Goal: Information Seeking & Learning: Learn about a topic

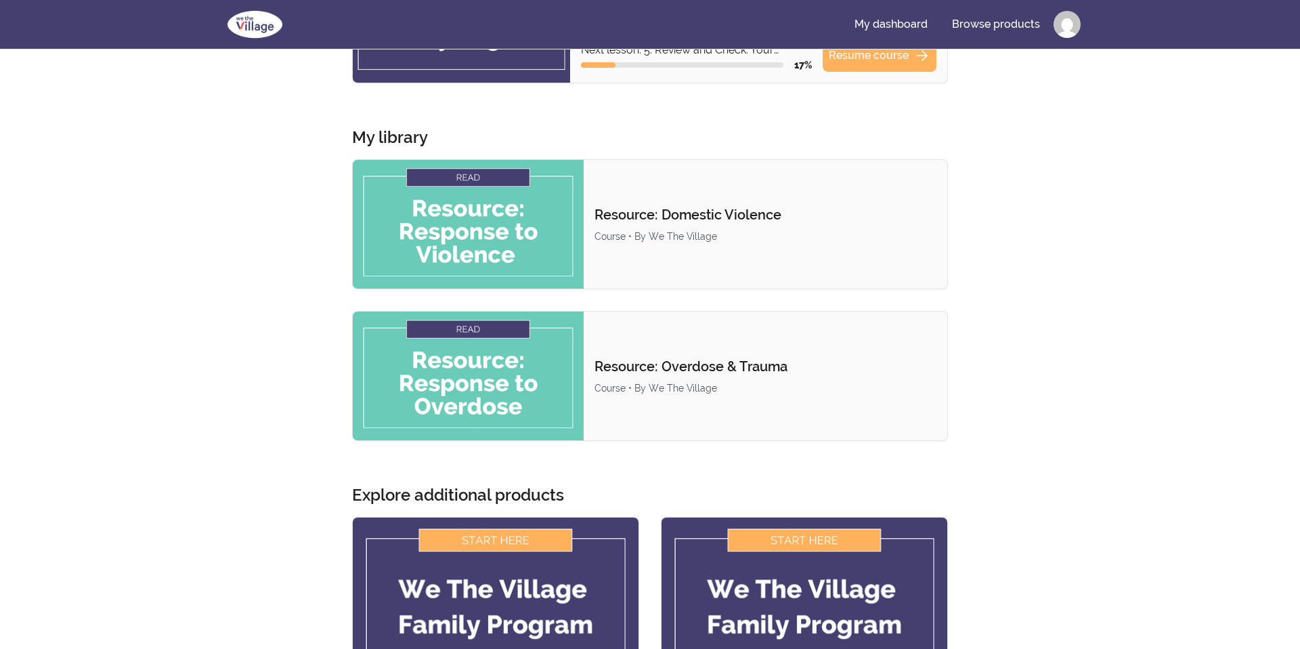
scroll to position [3, 0]
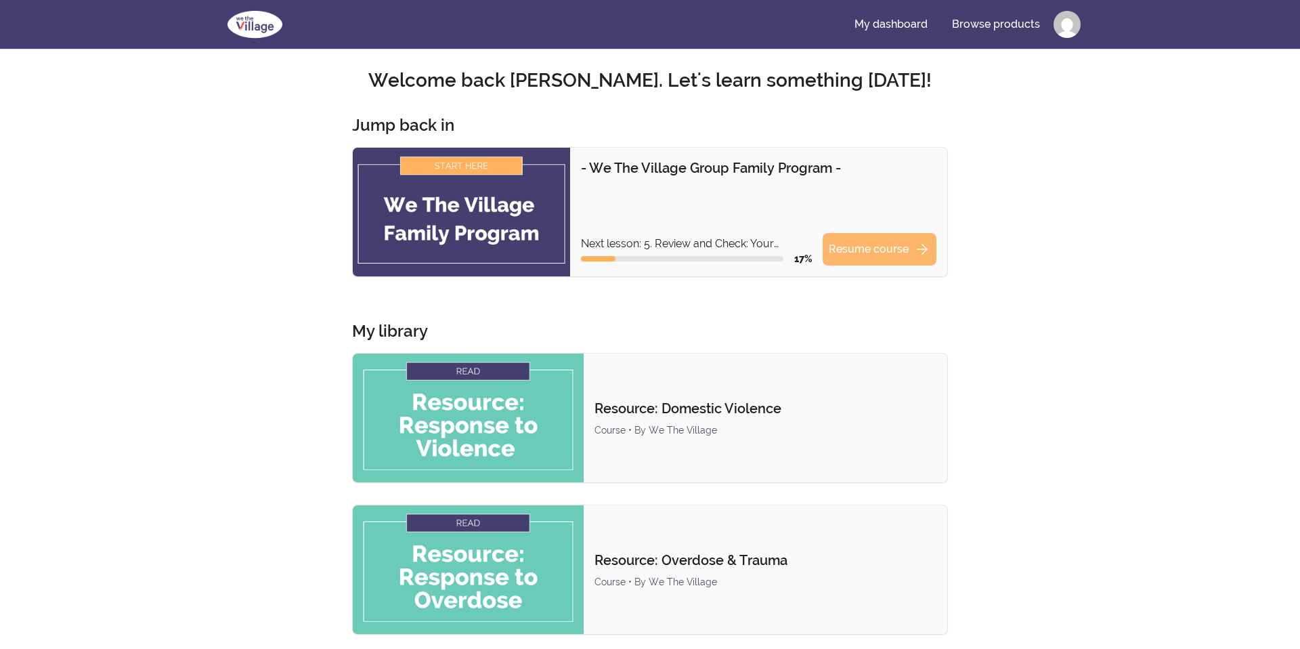
click at [887, 253] on link "Resume course arrow_forward" at bounding box center [880, 249] width 114 height 33
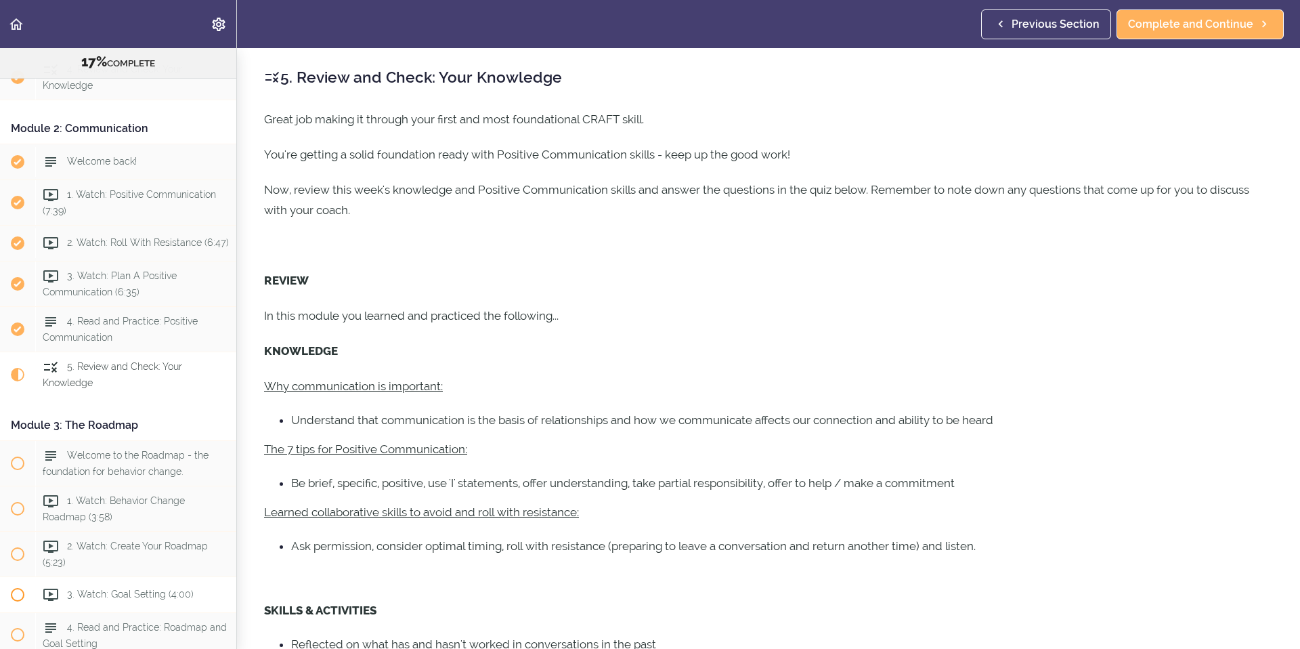
scroll to position [344, 0]
click at [135, 467] on span "Welcome to the Roadmap - the foundation for behavior change." at bounding box center [126, 461] width 166 height 26
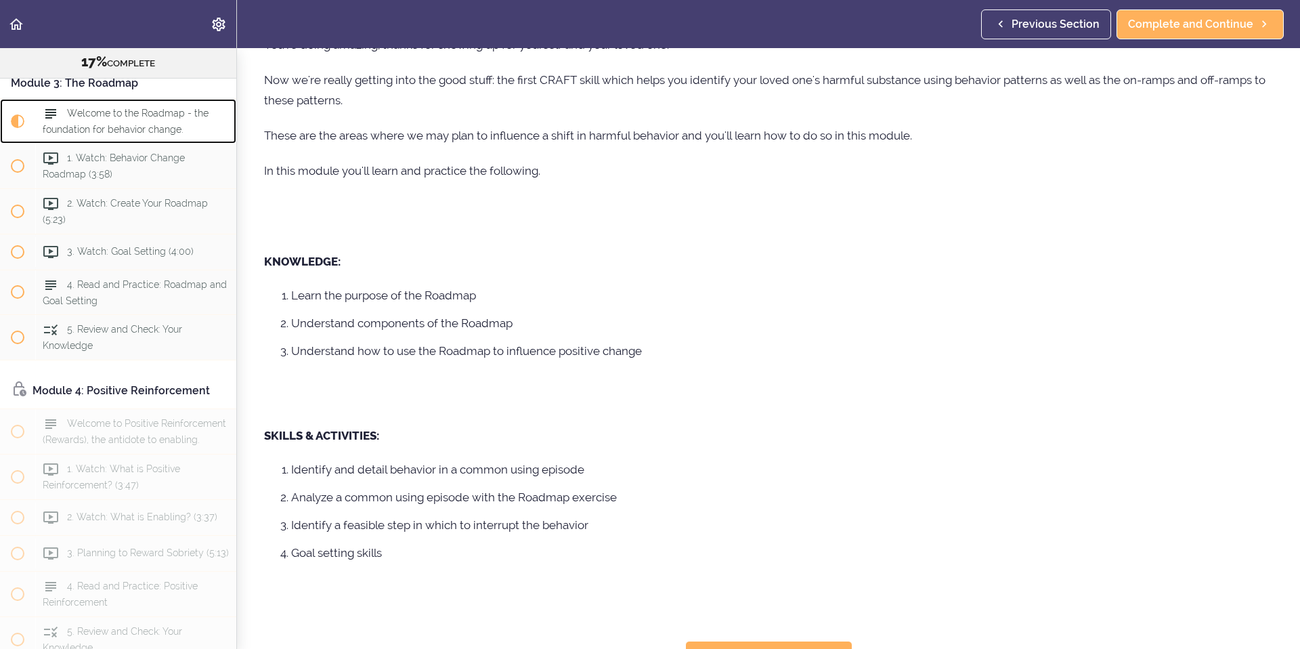
scroll to position [131, 0]
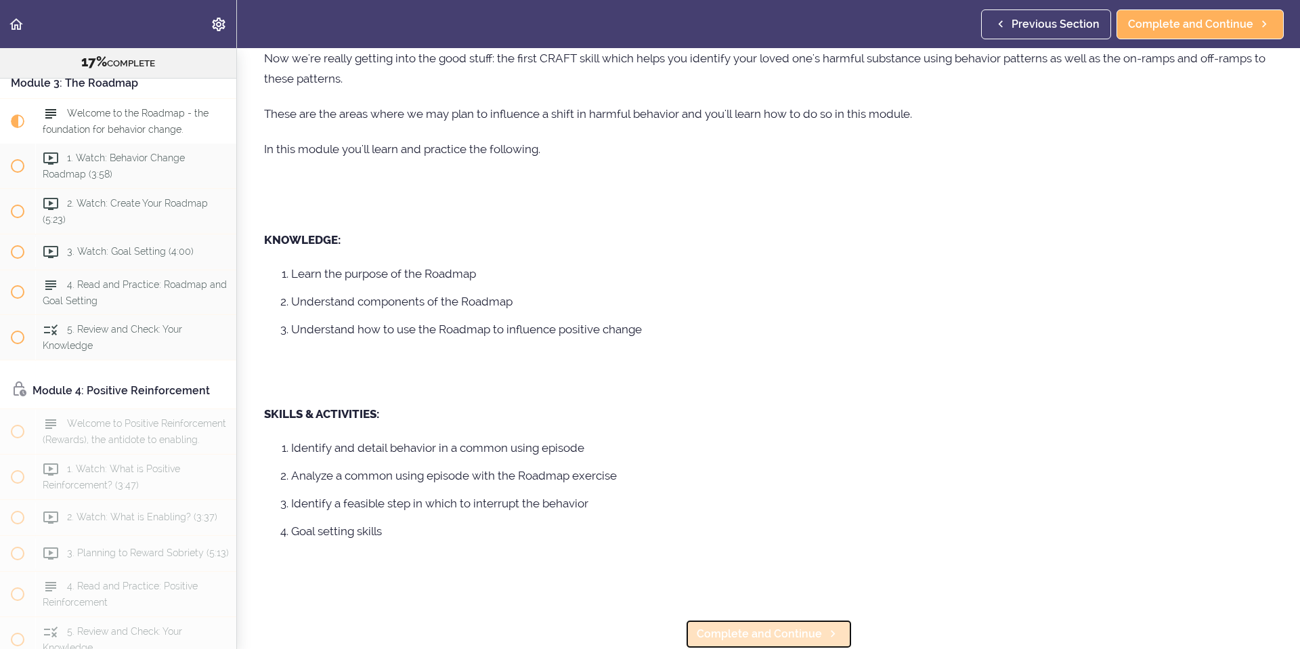
click at [755, 630] on span "Complete and Continue" at bounding box center [759, 634] width 125 height 16
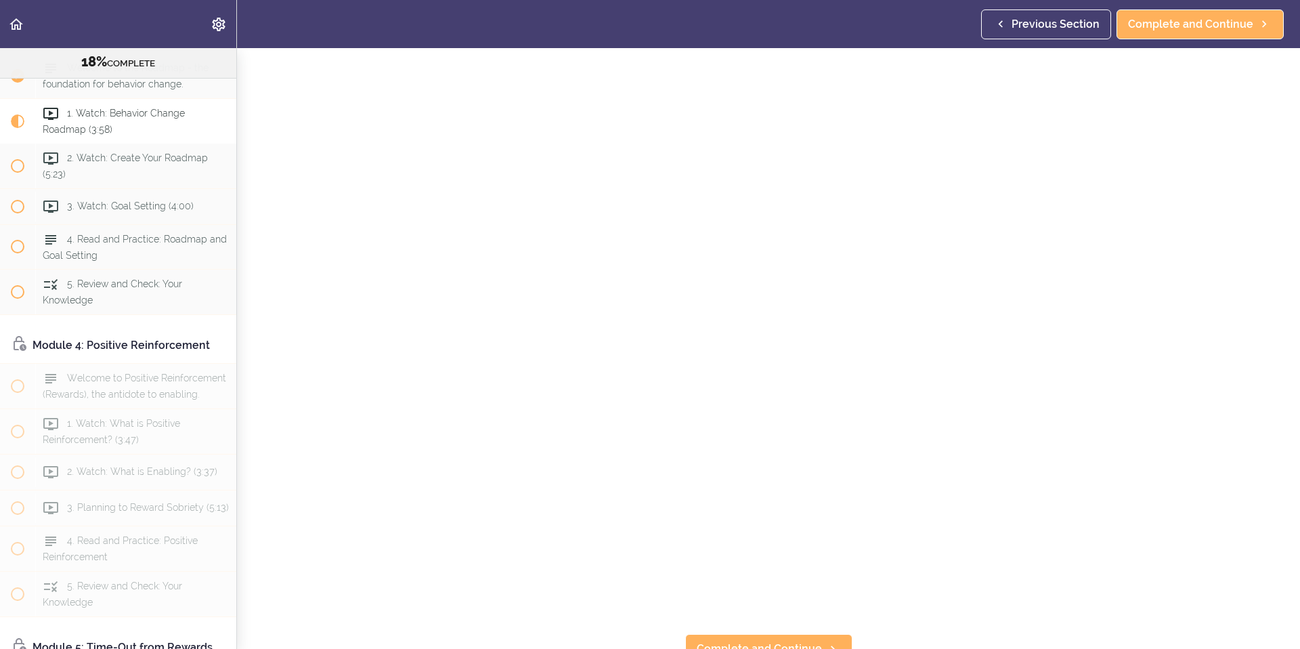
scroll to position [135, 0]
click at [825, 632] on icon at bounding box center [833, 634] width 16 height 14
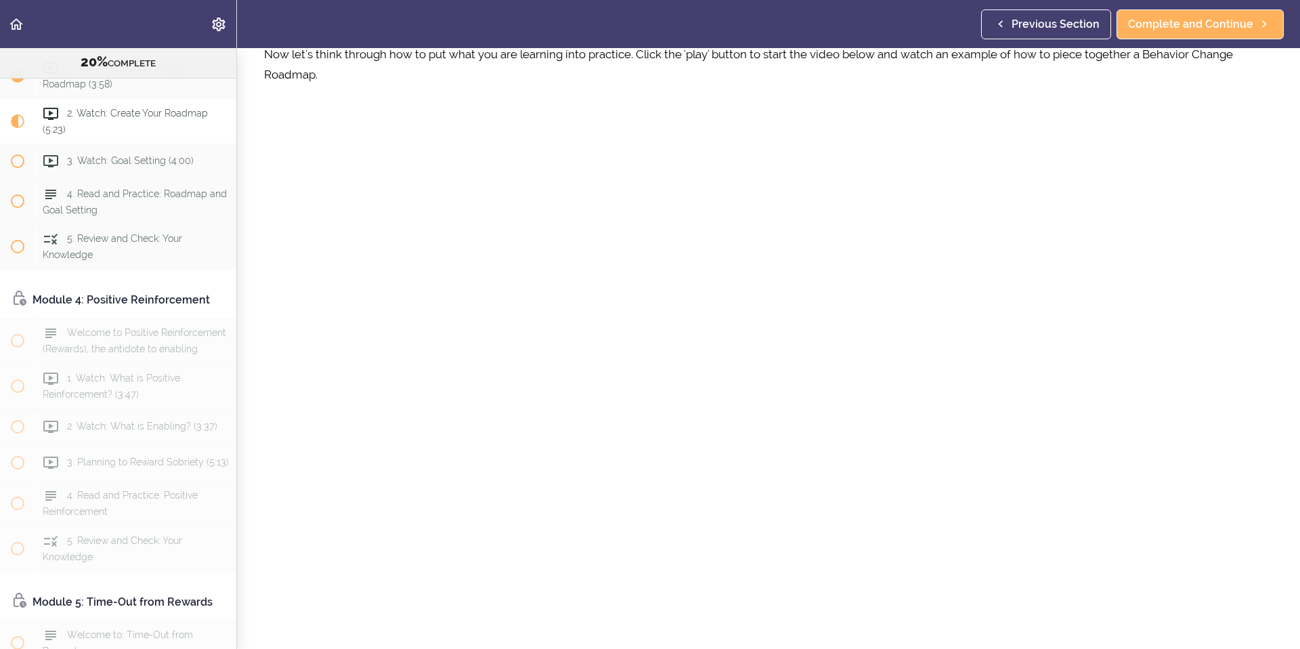
scroll to position [155, 0]
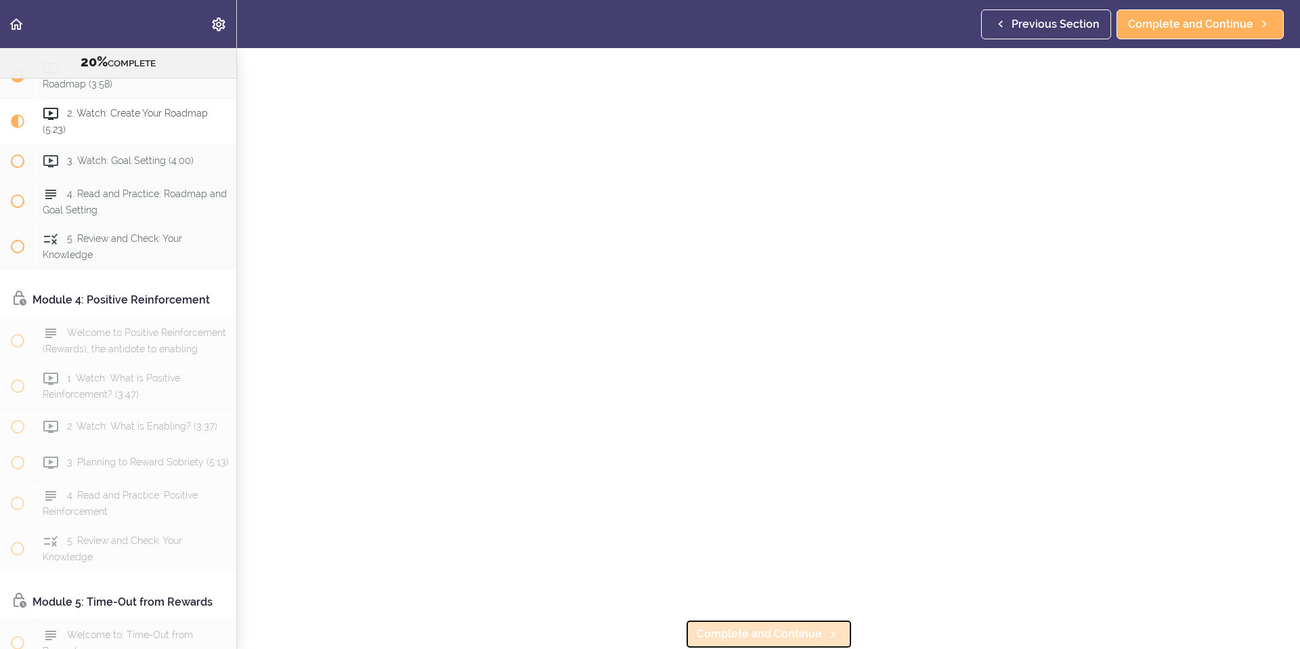
click at [790, 641] on span "Complete and Continue" at bounding box center [759, 634] width 125 height 16
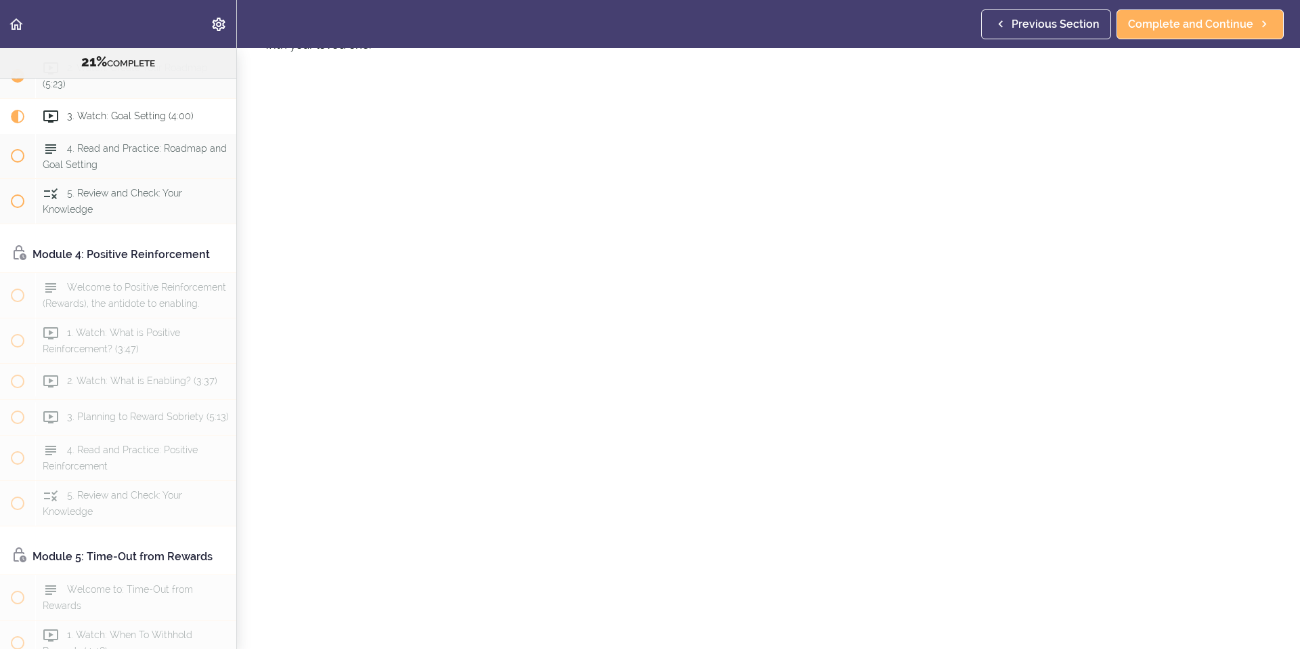
scroll to position [225, 0]
click at [755, 630] on span "Complete and Continue" at bounding box center [759, 634] width 125 height 16
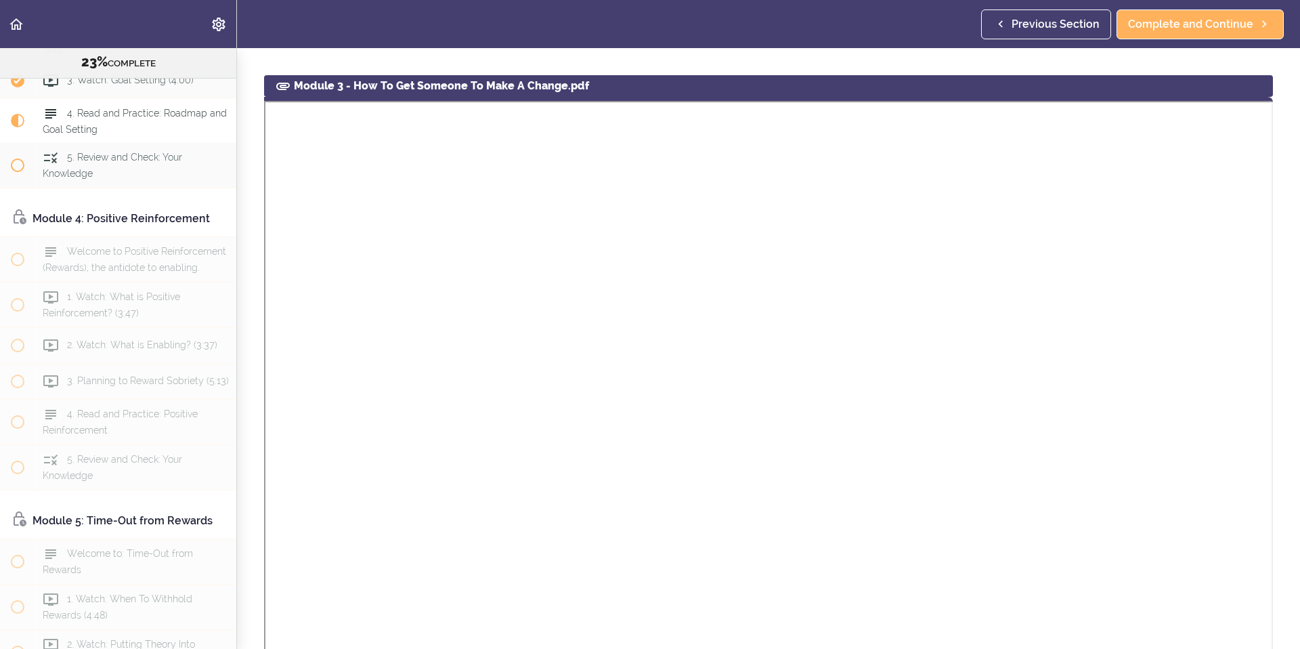
scroll to position [442, 0]
